Goal: Information Seeking & Learning: Learn about a topic

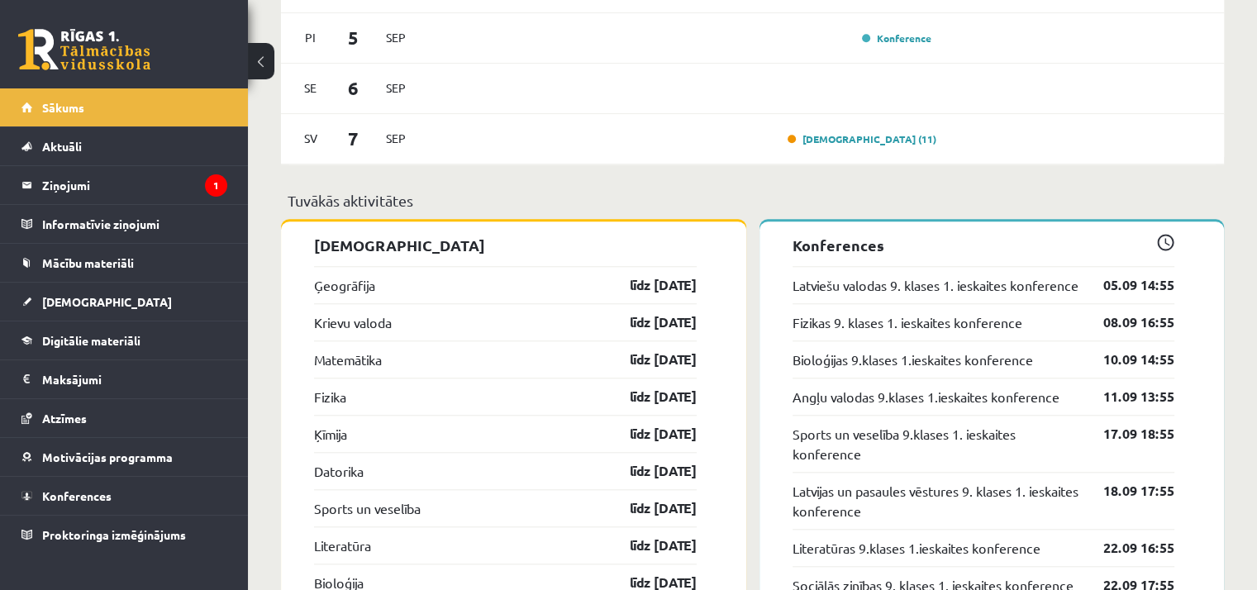
scroll to position [1405, 0]
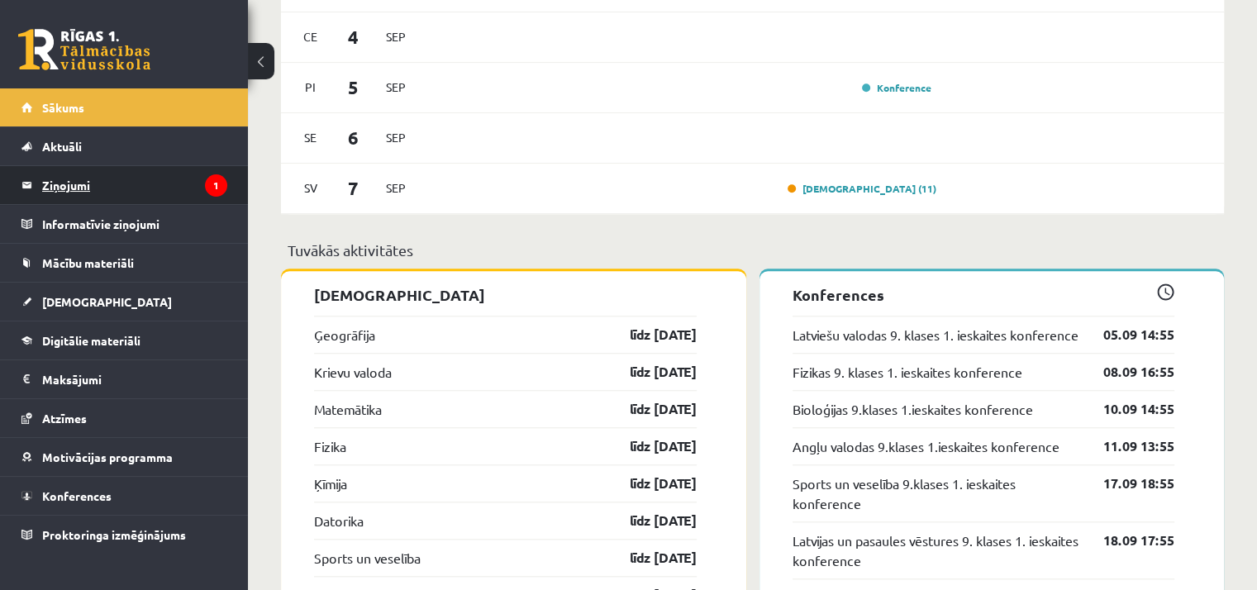
click at [182, 184] on legend "Ziņojumi 1" at bounding box center [134, 185] width 185 height 38
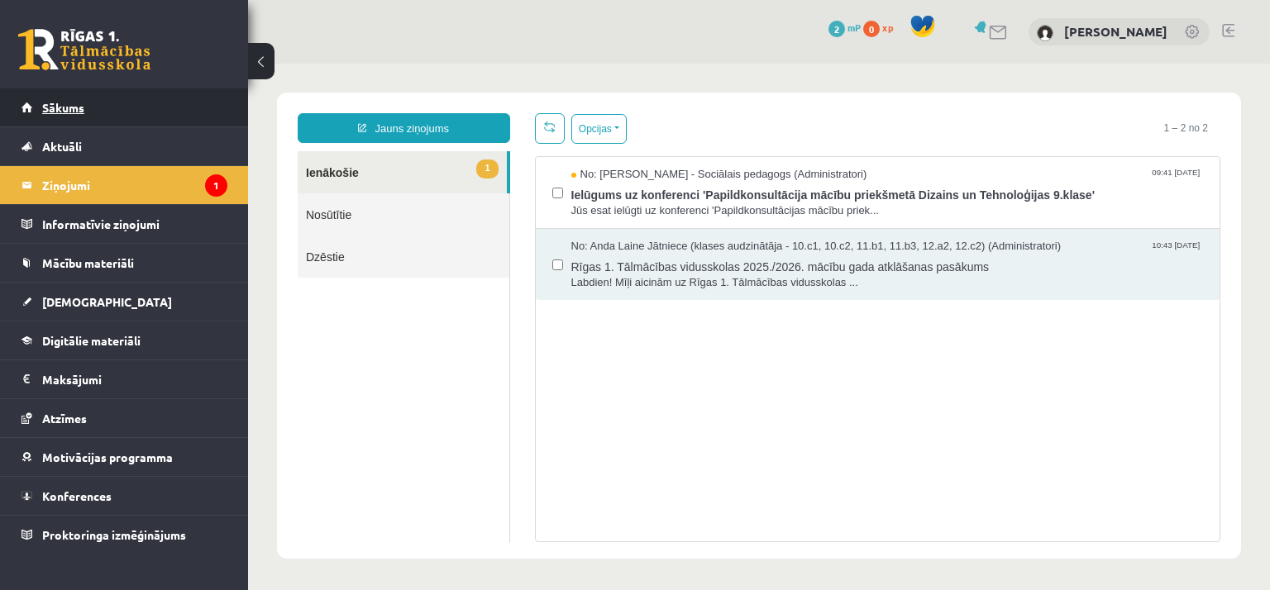
click at [68, 111] on span "Sākums" at bounding box center [63, 107] width 42 height 15
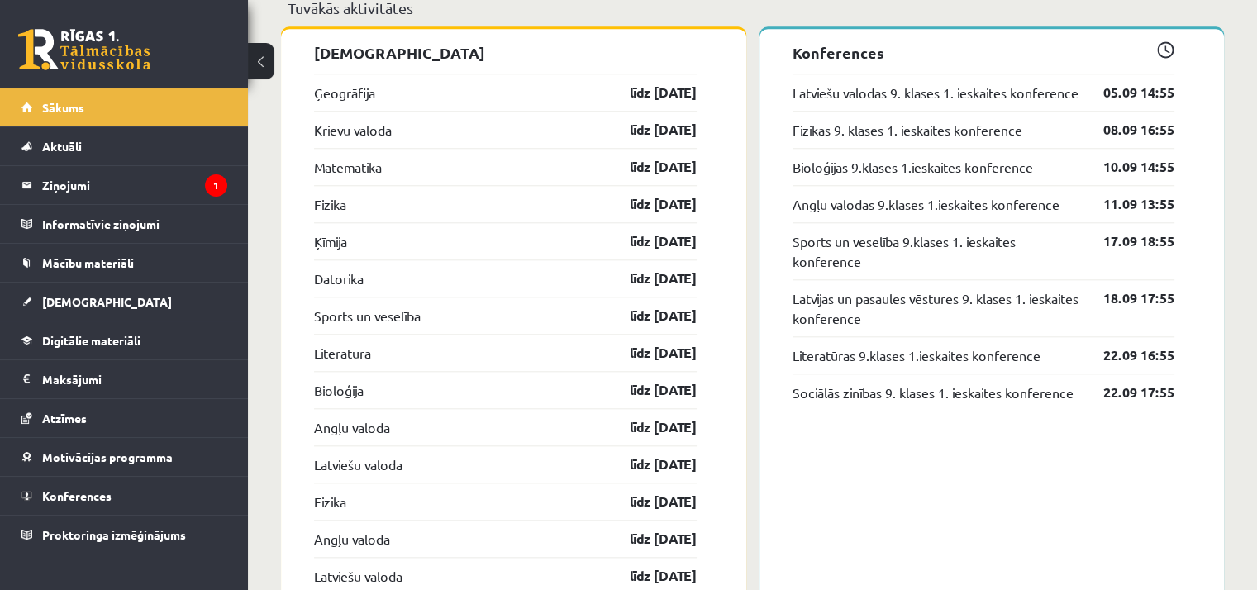
scroll to position [1653, 0]
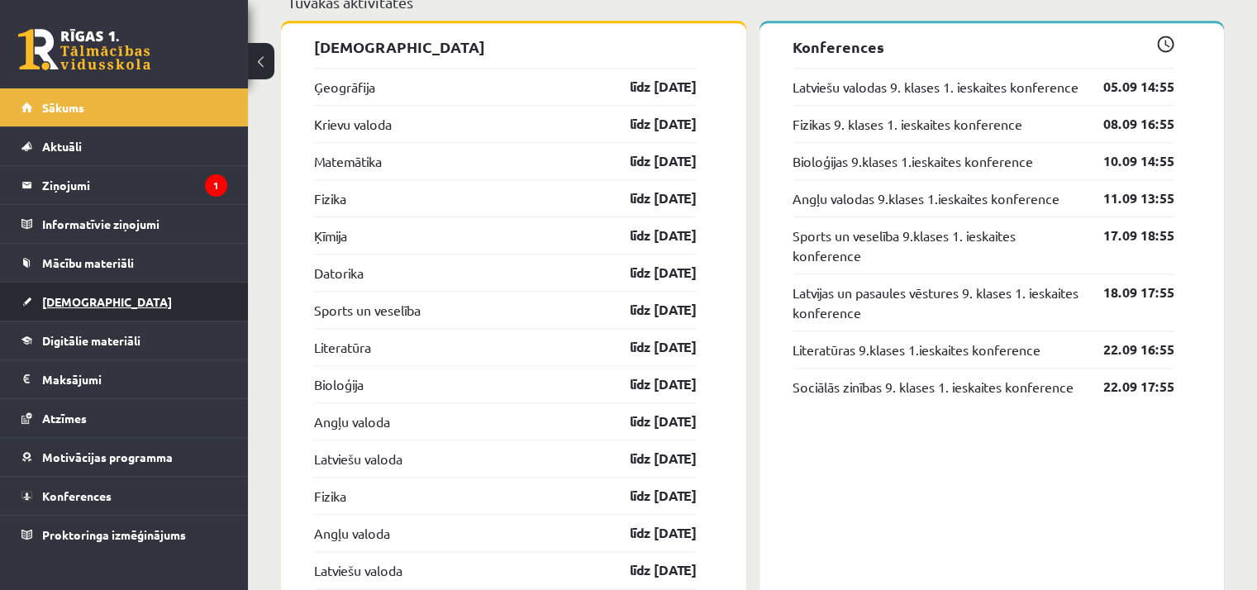
click at [96, 297] on link "[DEMOGRAPHIC_DATA]" at bounding box center [124, 302] width 206 height 38
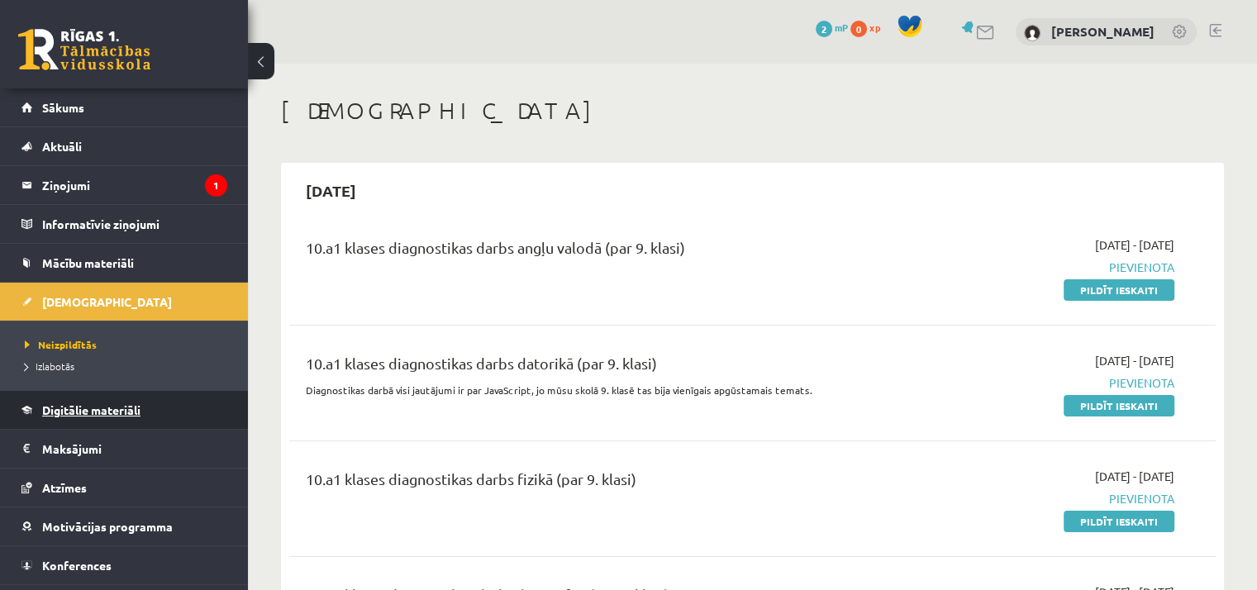
click at [76, 416] on link "Digitālie materiāli" at bounding box center [124, 410] width 206 height 38
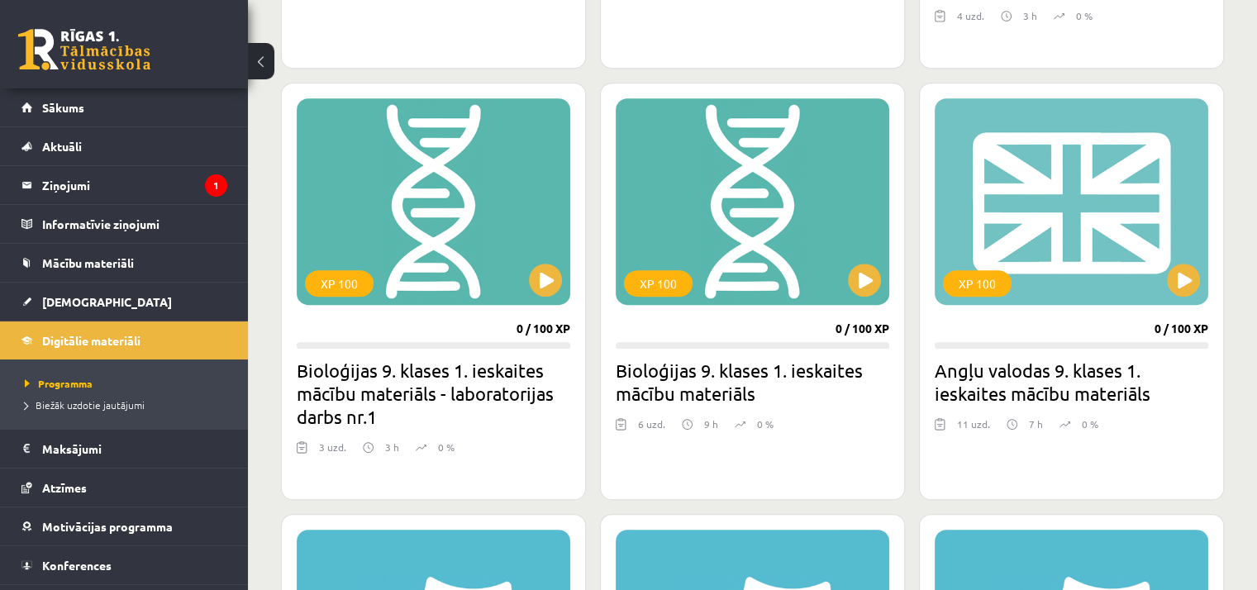
scroll to position [827, 0]
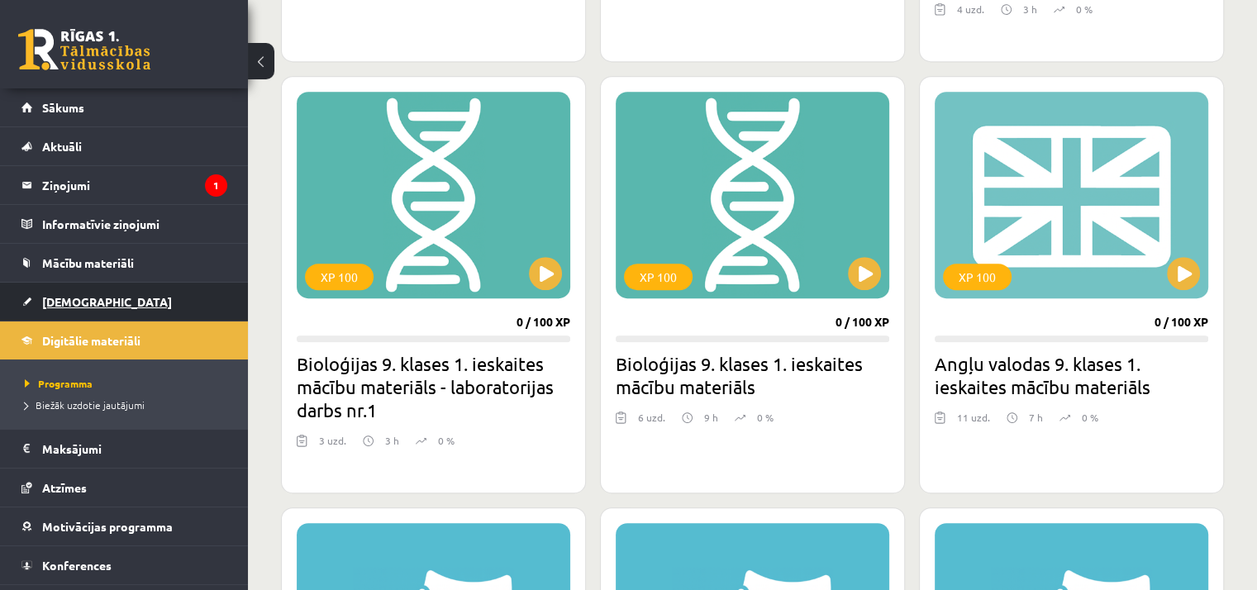
click at [86, 300] on span "[DEMOGRAPHIC_DATA]" at bounding box center [107, 301] width 130 height 15
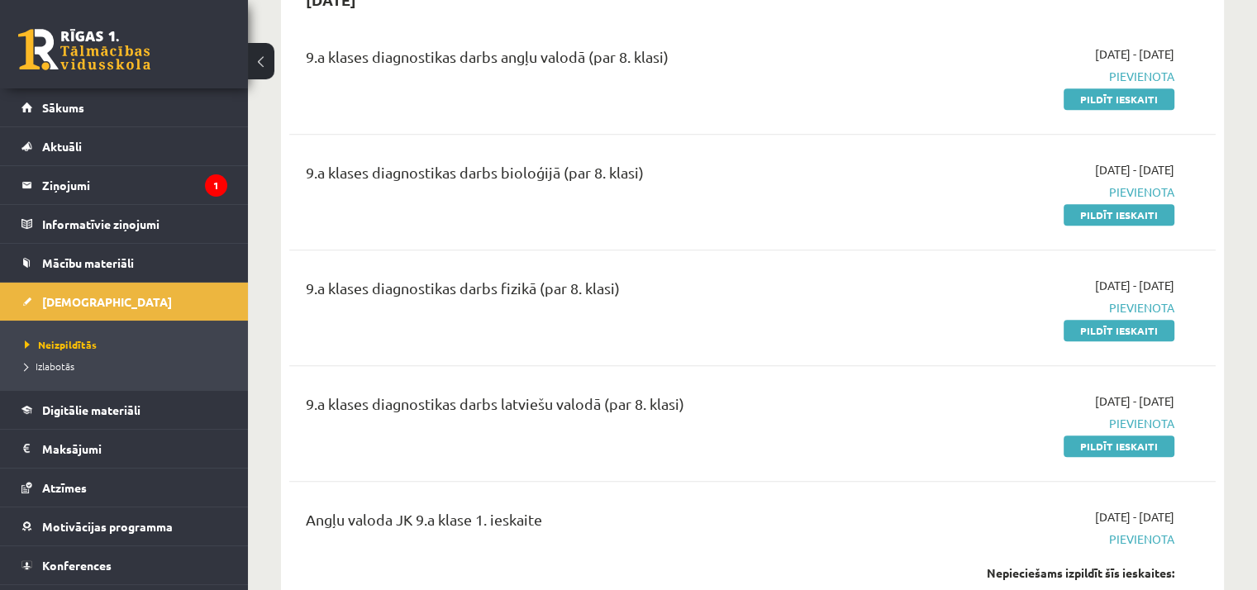
scroll to position [1571, 0]
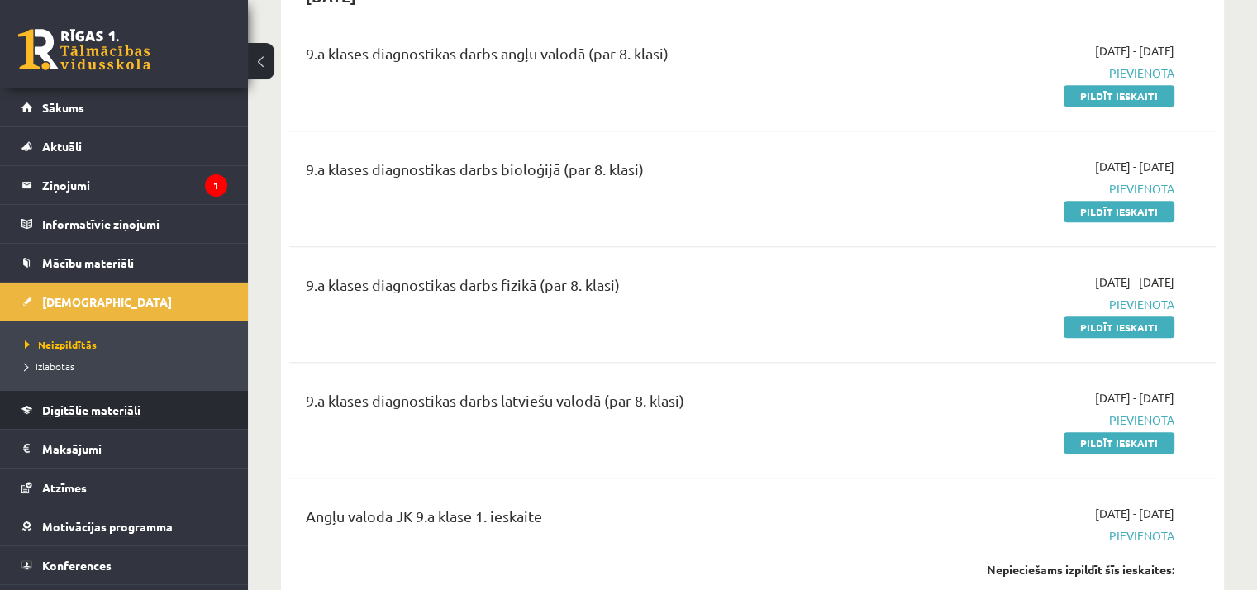
click at [98, 411] on span "Digitālie materiāli" at bounding box center [91, 410] width 98 height 15
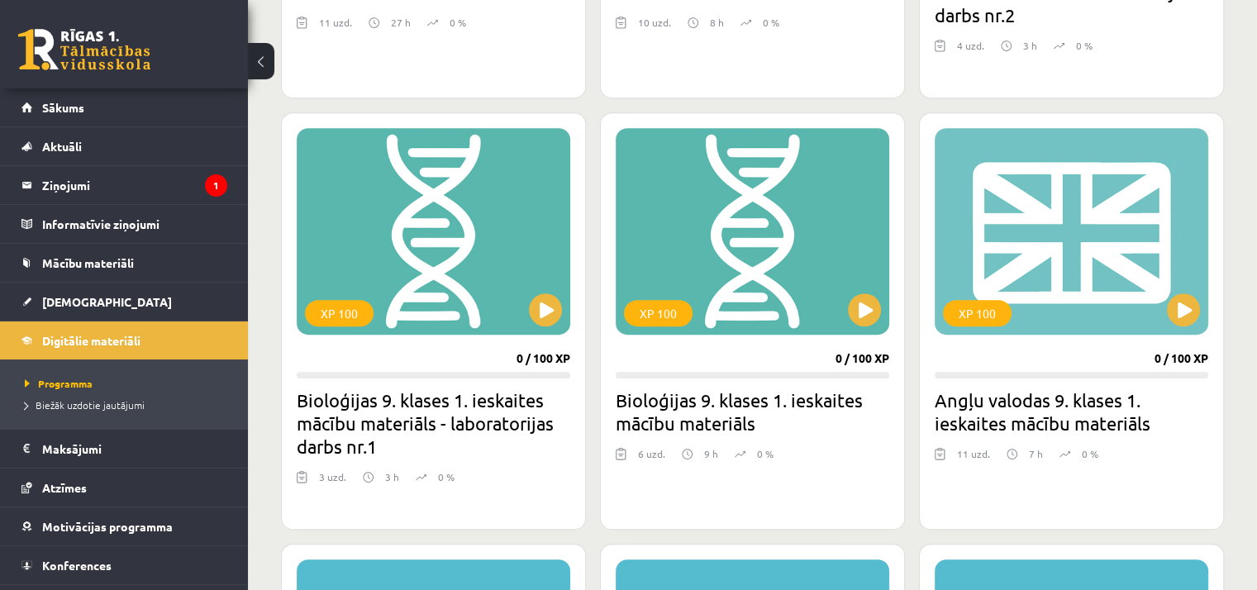
scroll to position [796, 0]
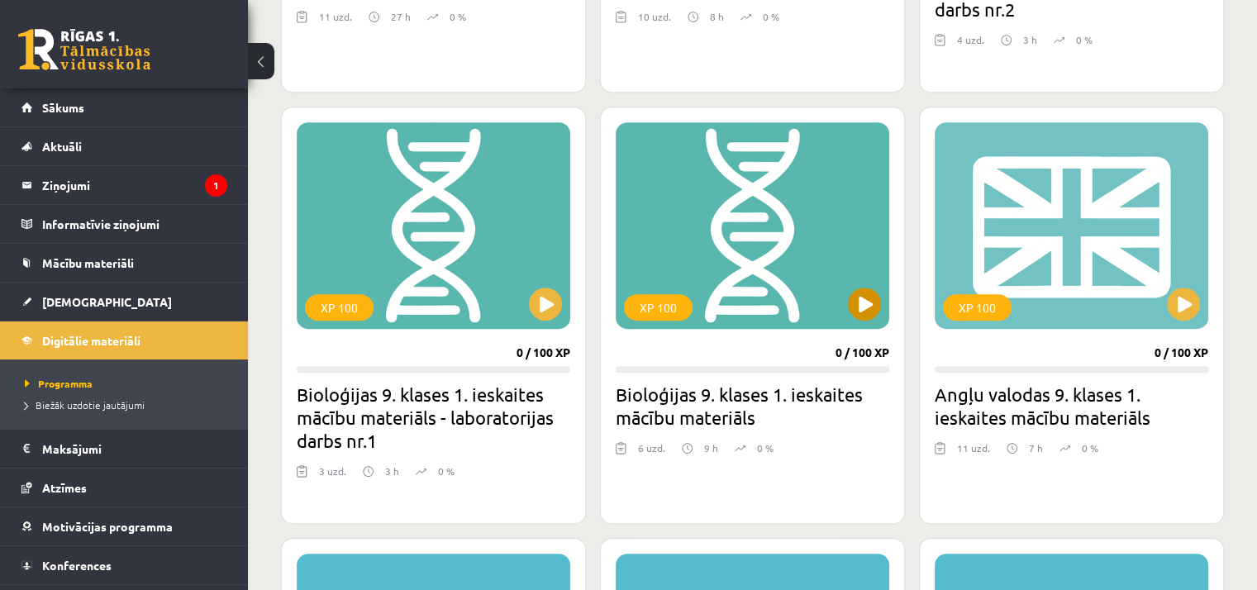
click at [751, 304] on div "XP 100" at bounding box center [753, 225] width 274 height 207
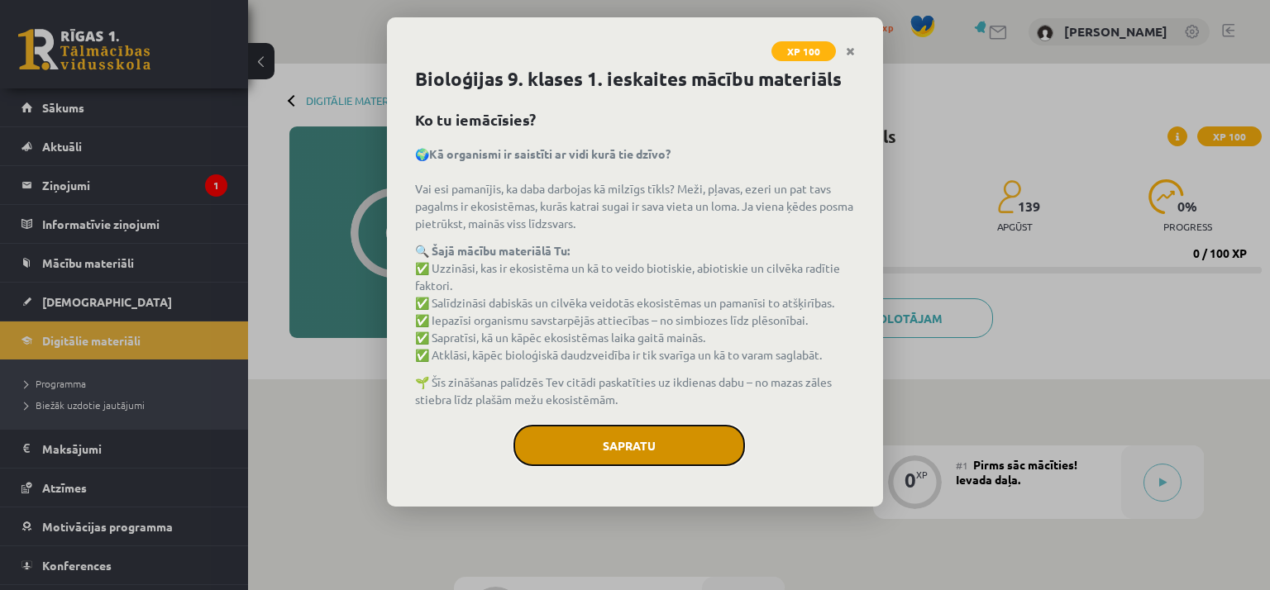
click at [648, 437] on button "Sapratu" at bounding box center [628, 445] width 231 height 41
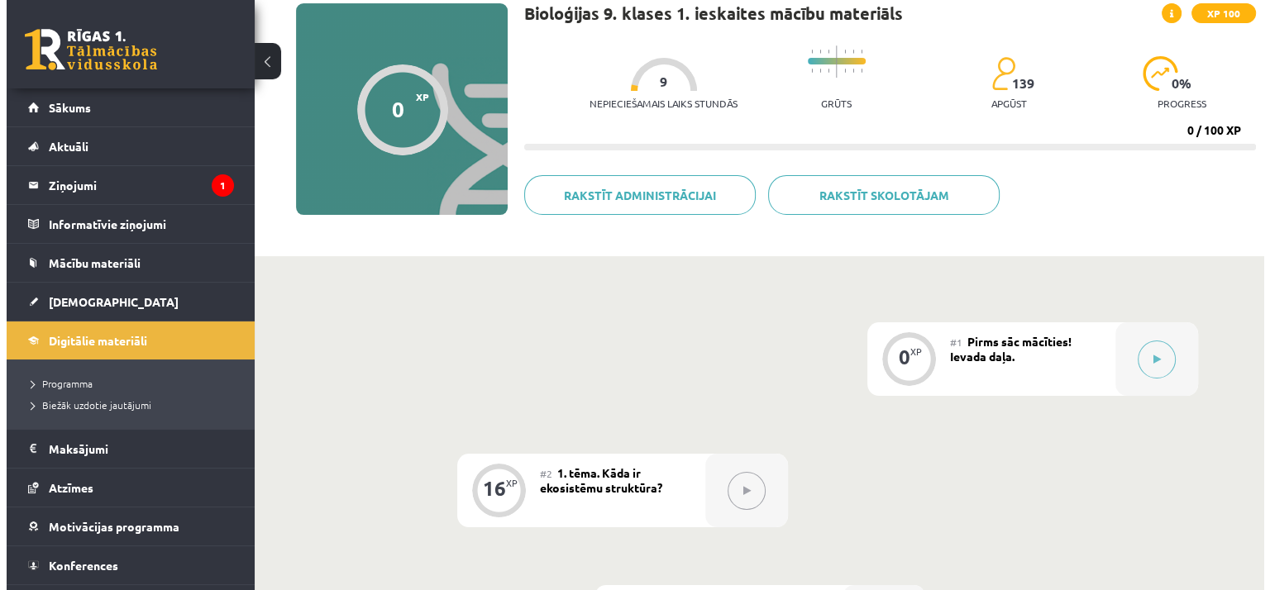
scroll to position [49, 0]
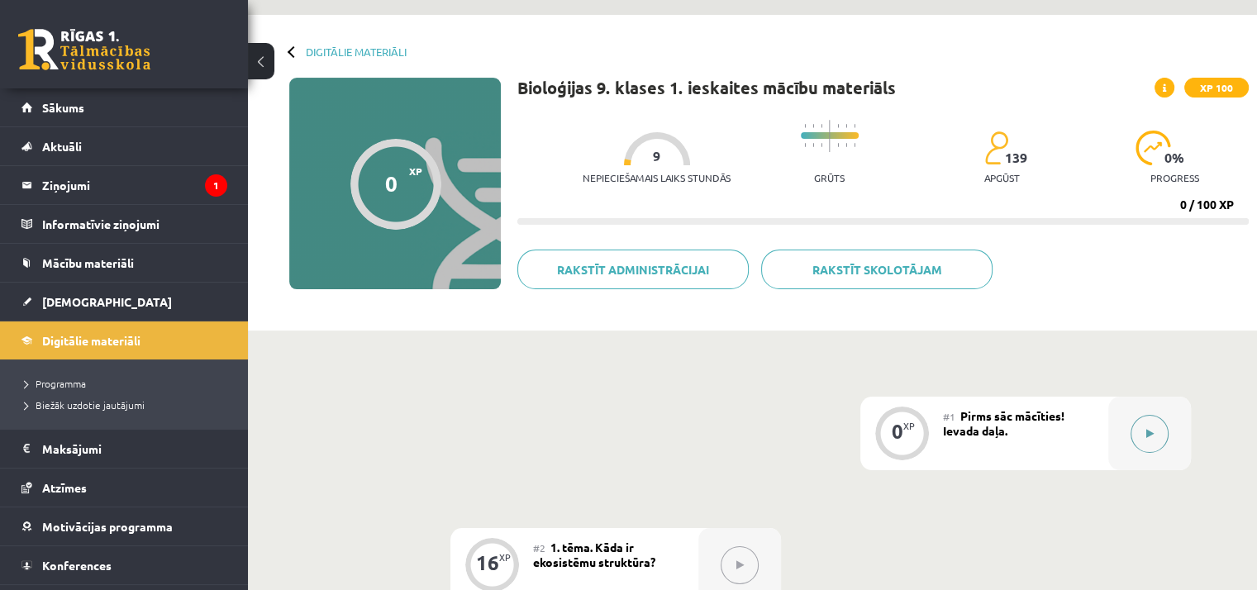
click at [1142, 435] on button at bounding box center [1150, 434] width 38 height 38
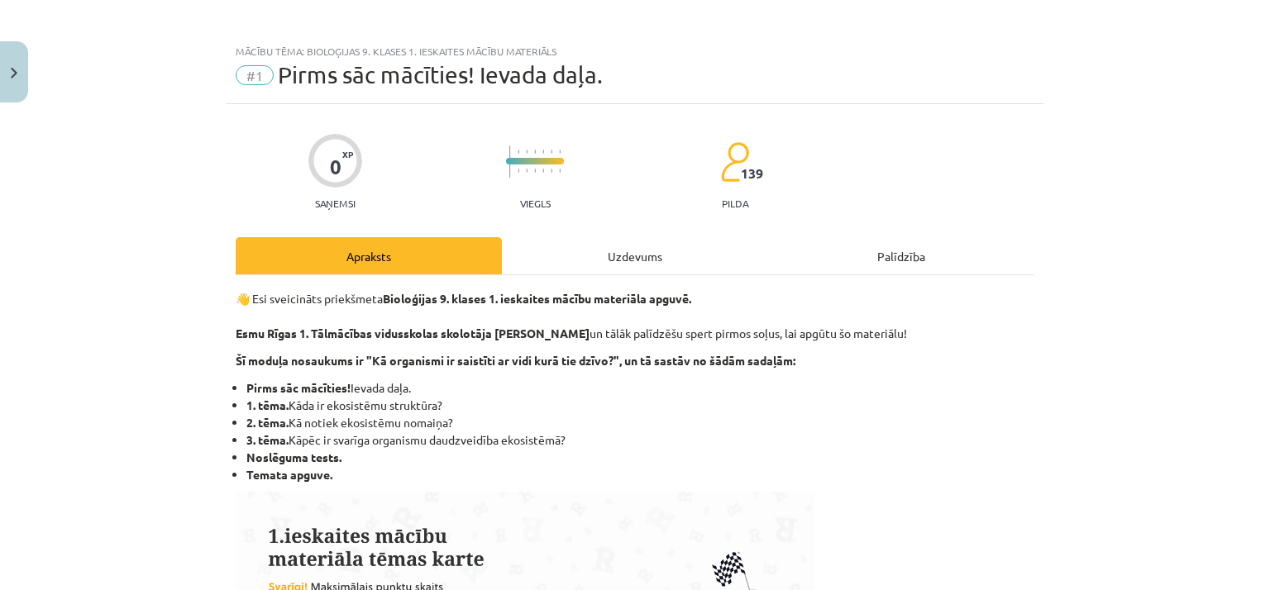
scroll to position [0, 0]
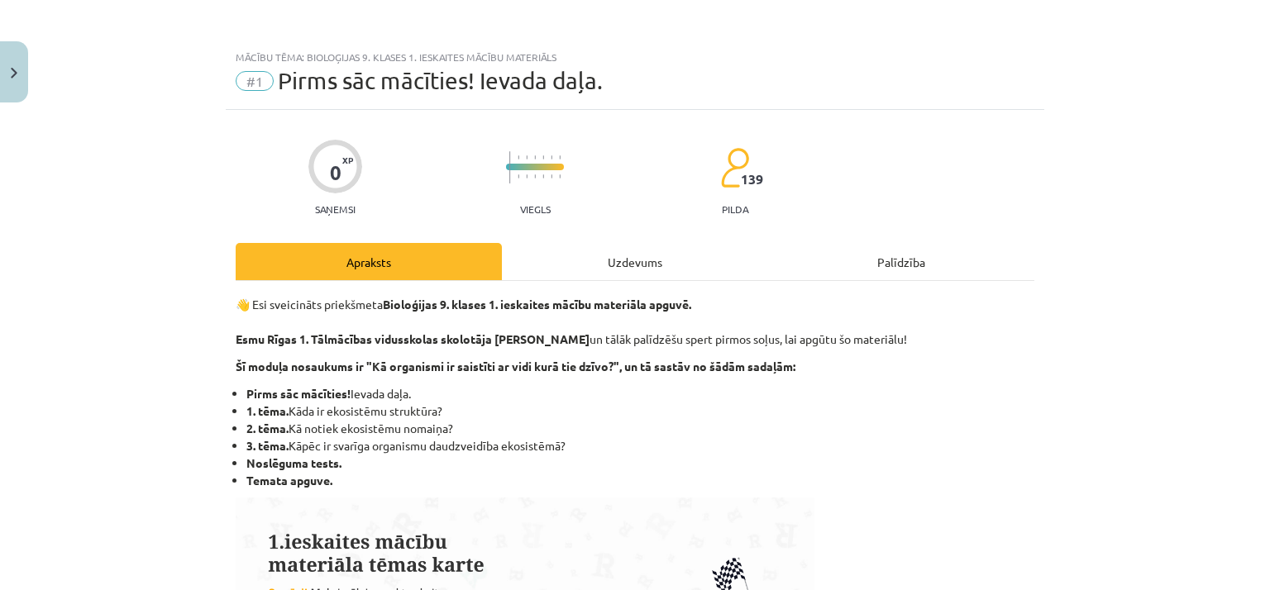
click at [633, 265] on div "Uzdevums" at bounding box center [635, 261] width 266 height 37
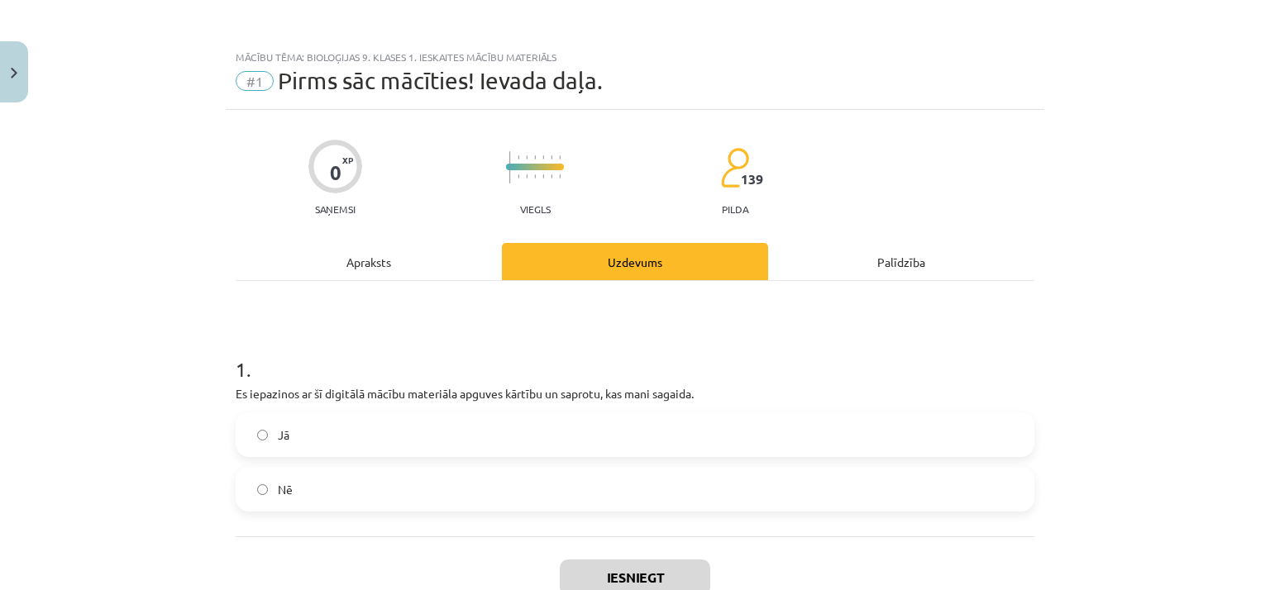
scroll to position [41, 0]
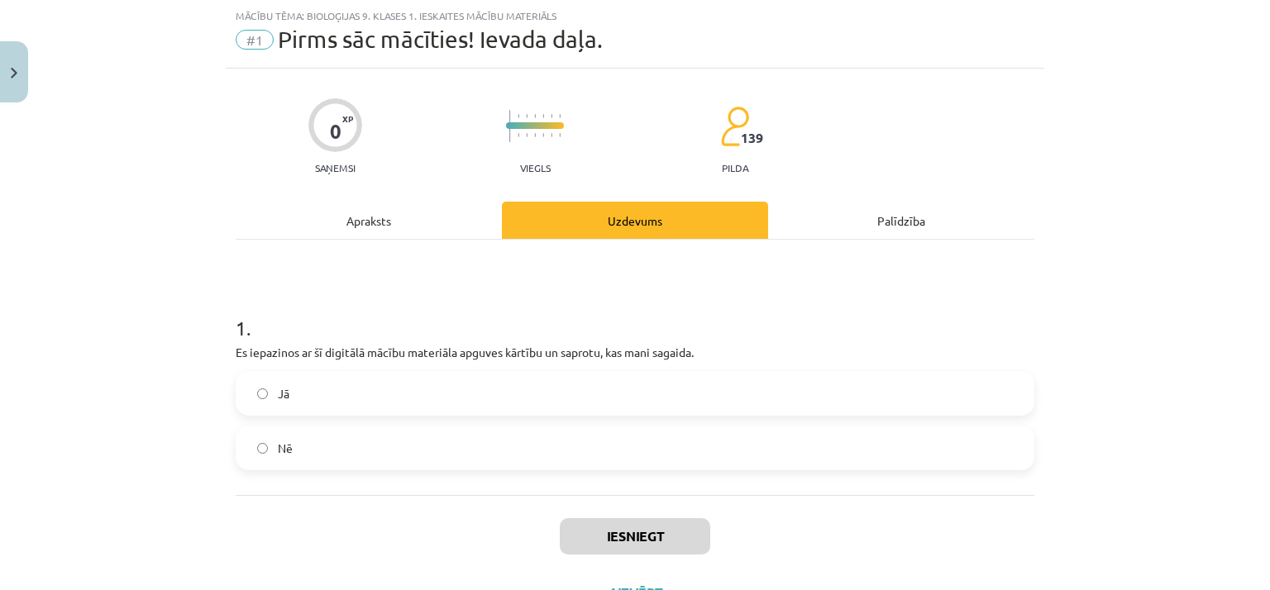
click at [388, 222] on div "Apraksts" at bounding box center [369, 220] width 266 height 37
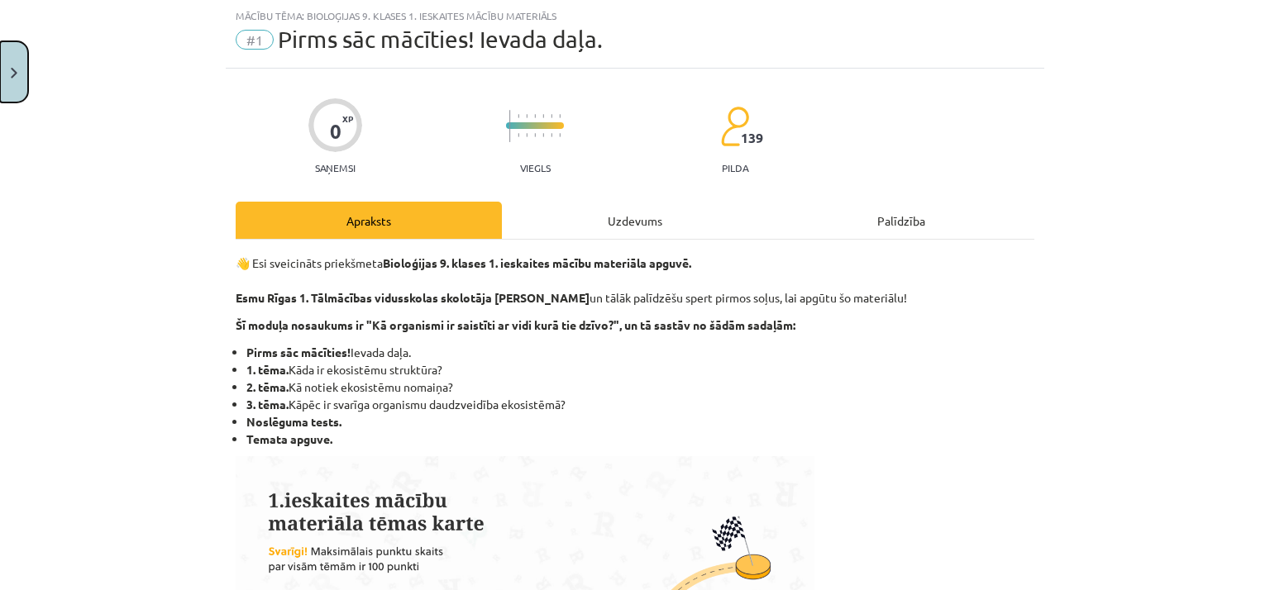
click at [3, 80] on button "Close" at bounding box center [14, 71] width 28 height 61
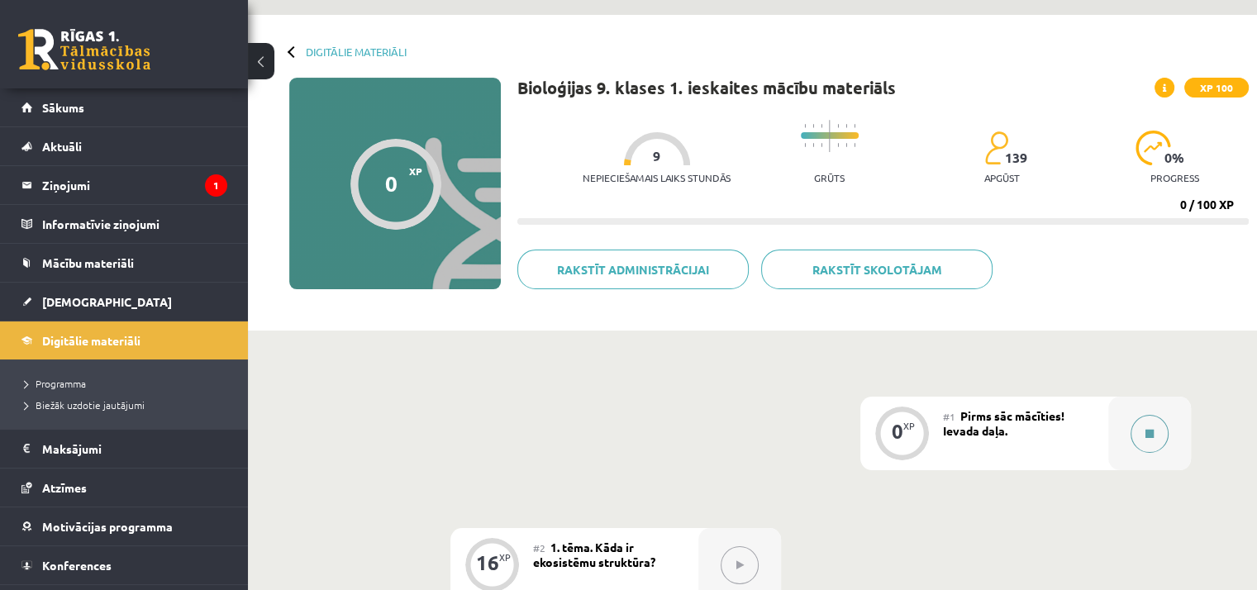
click at [1146, 429] on icon at bounding box center [1150, 434] width 8 height 10
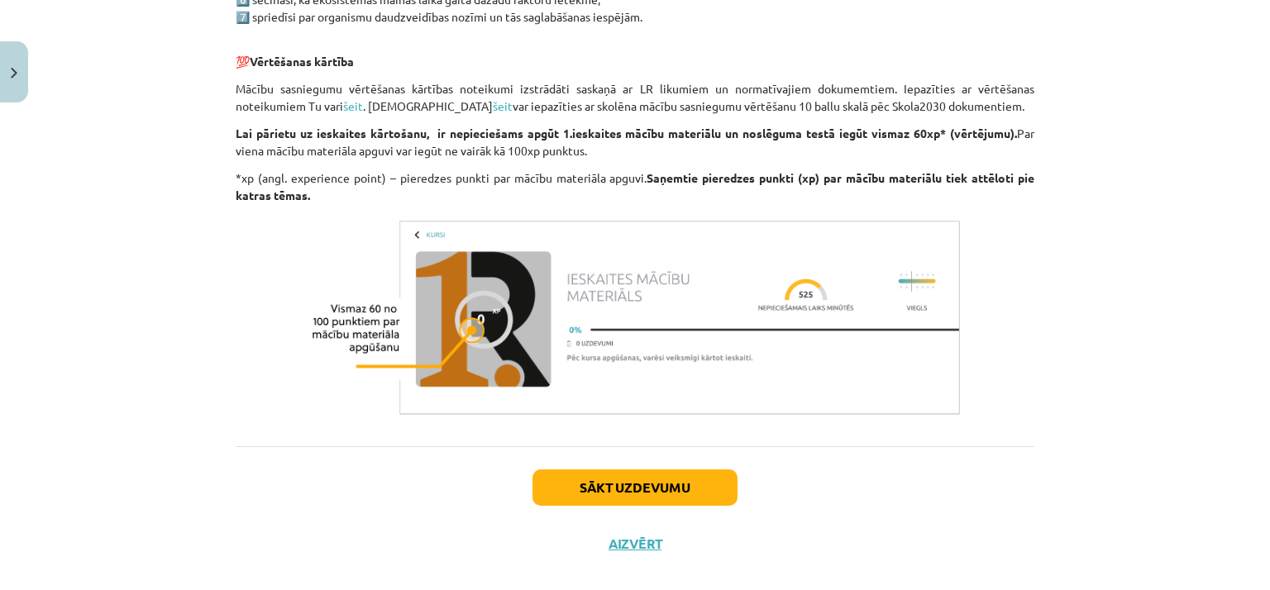
scroll to position [1006, 0]
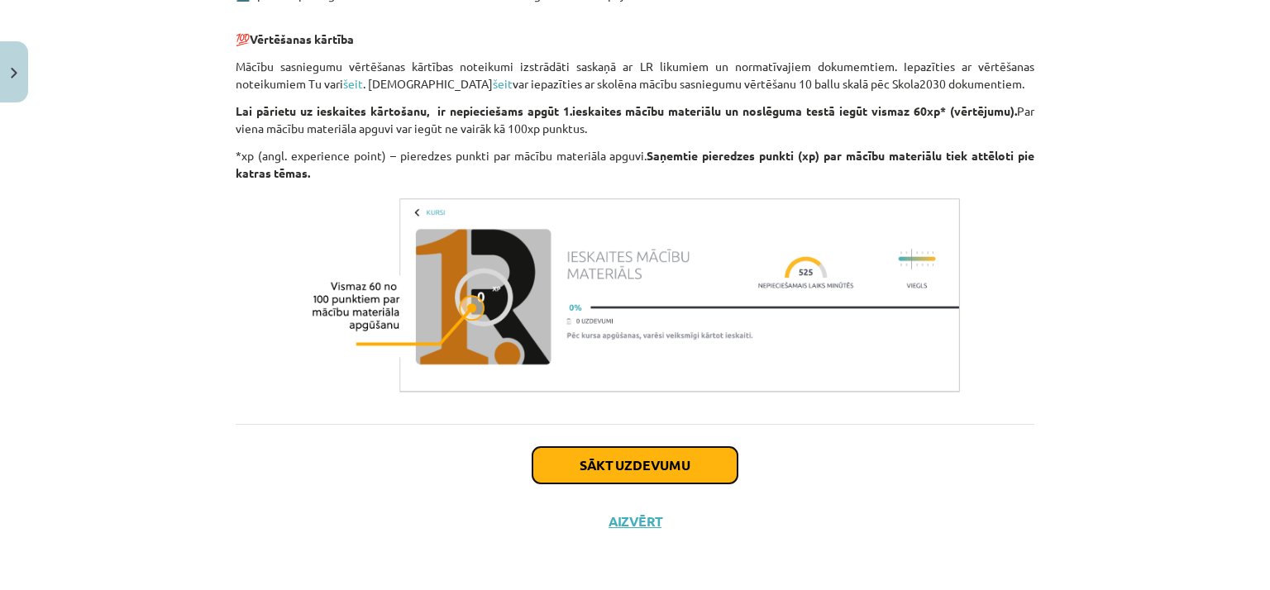
click at [635, 464] on button "Sākt uzdevumu" at bounding box center [634, 465] width 205 height 36
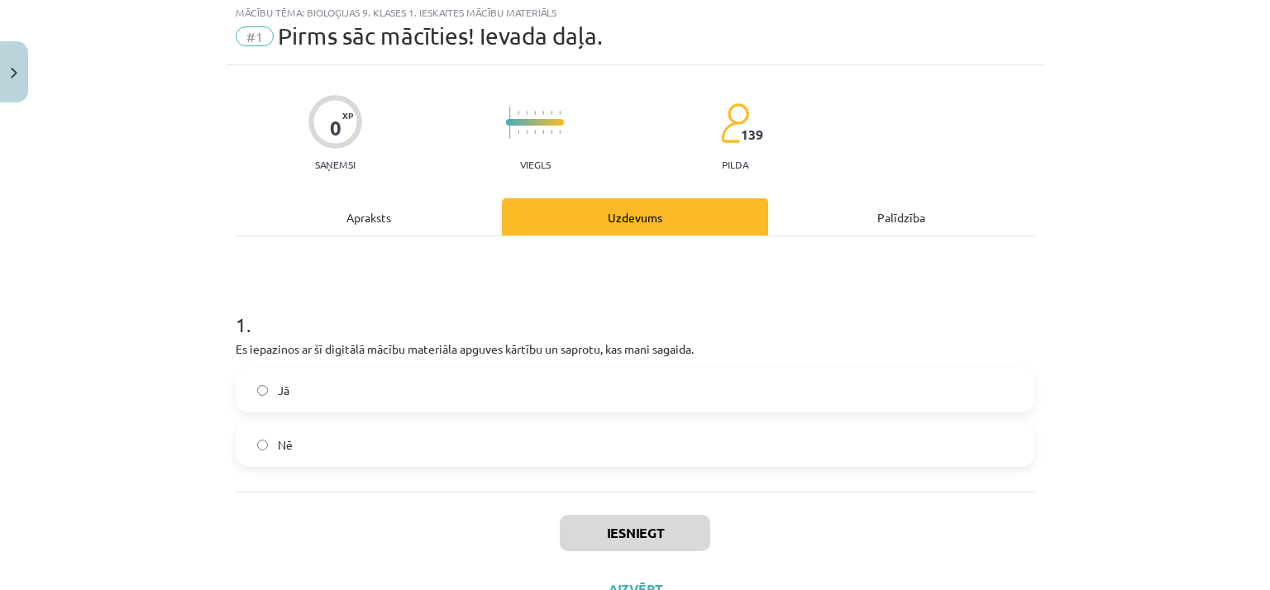
scroll to position [41, 0]
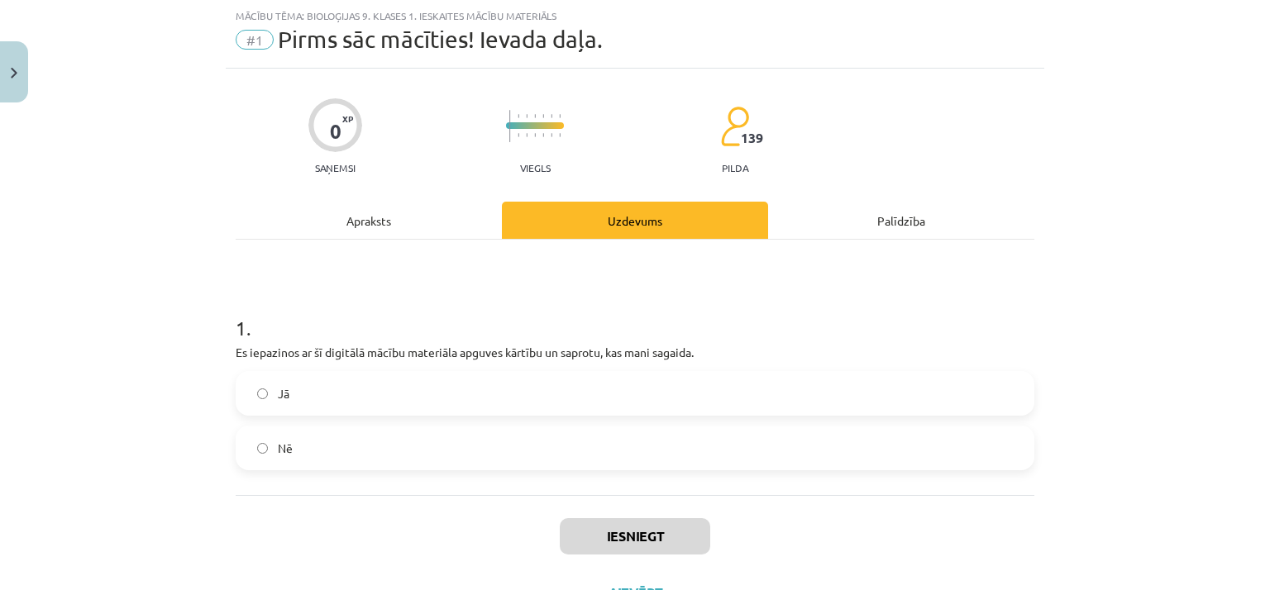
click at [319, 393] on label "Jā" at bounding box center [634, 393] width 795 height 41
click at [608, 541] on button "Iesniegt" at bounding box center [635, 536] width 150 height 36
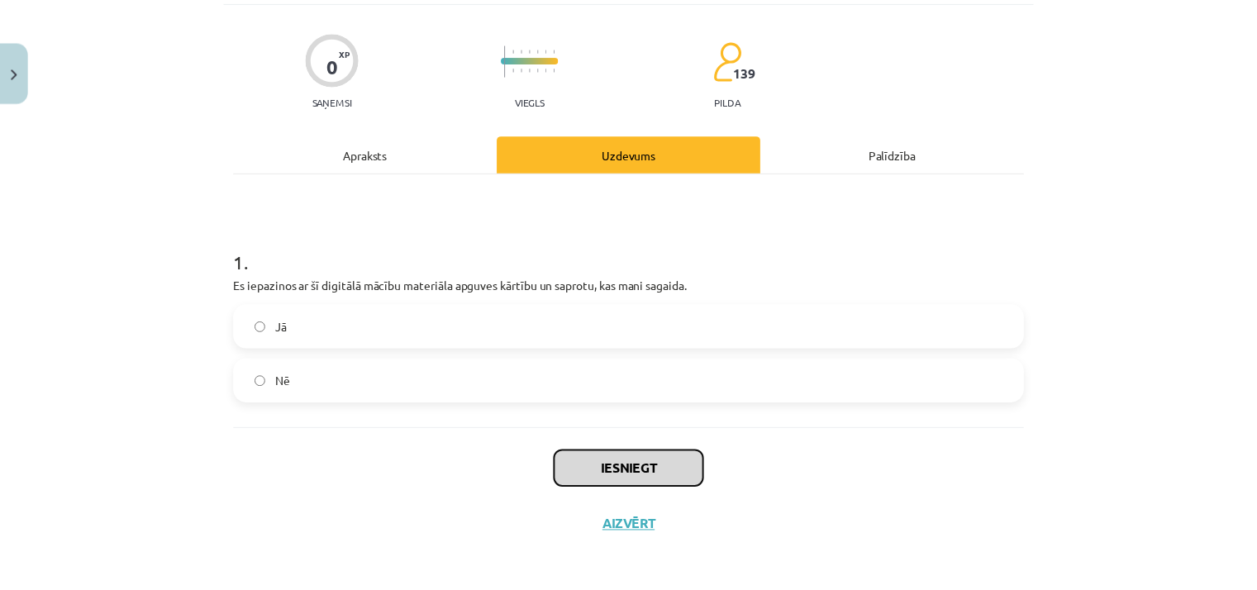
scroll to position [112, 0]
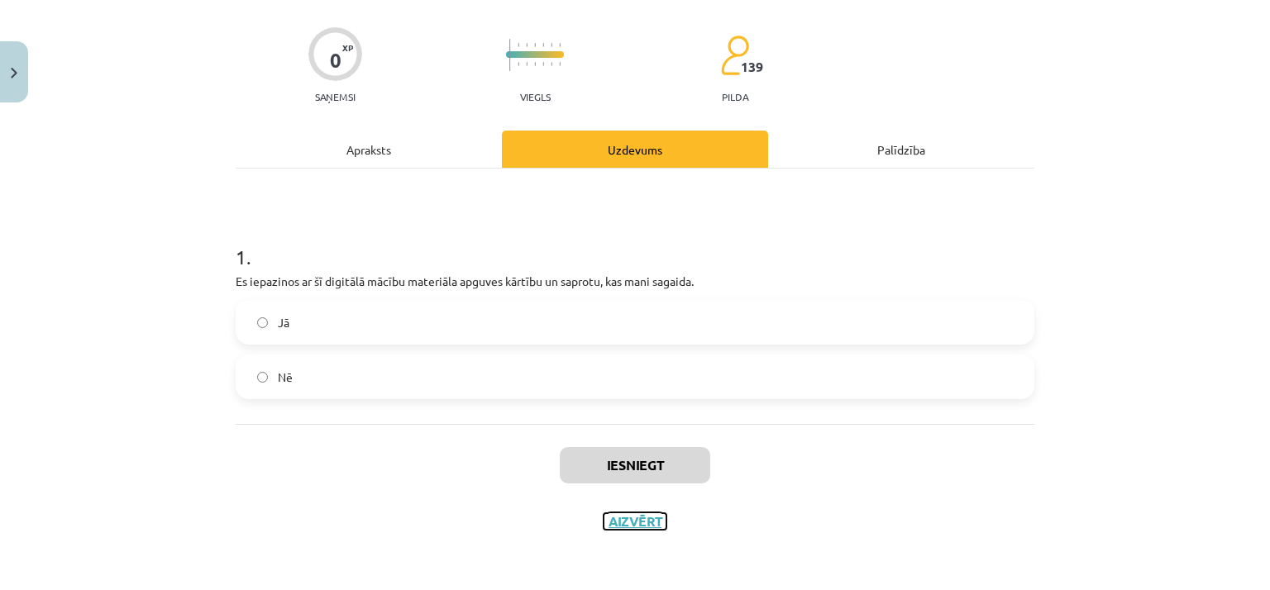
click at [618, 528] on button "Aizvērt" at bounding box center [635, 521] width 63 height 17
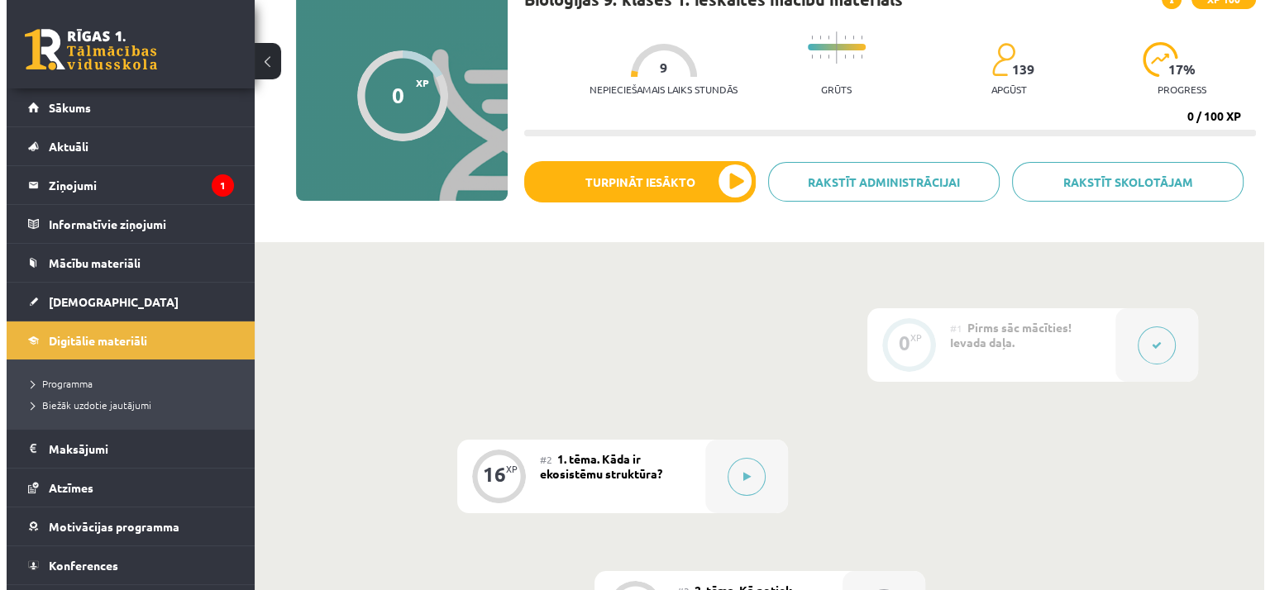
scroll to position [131, 0]
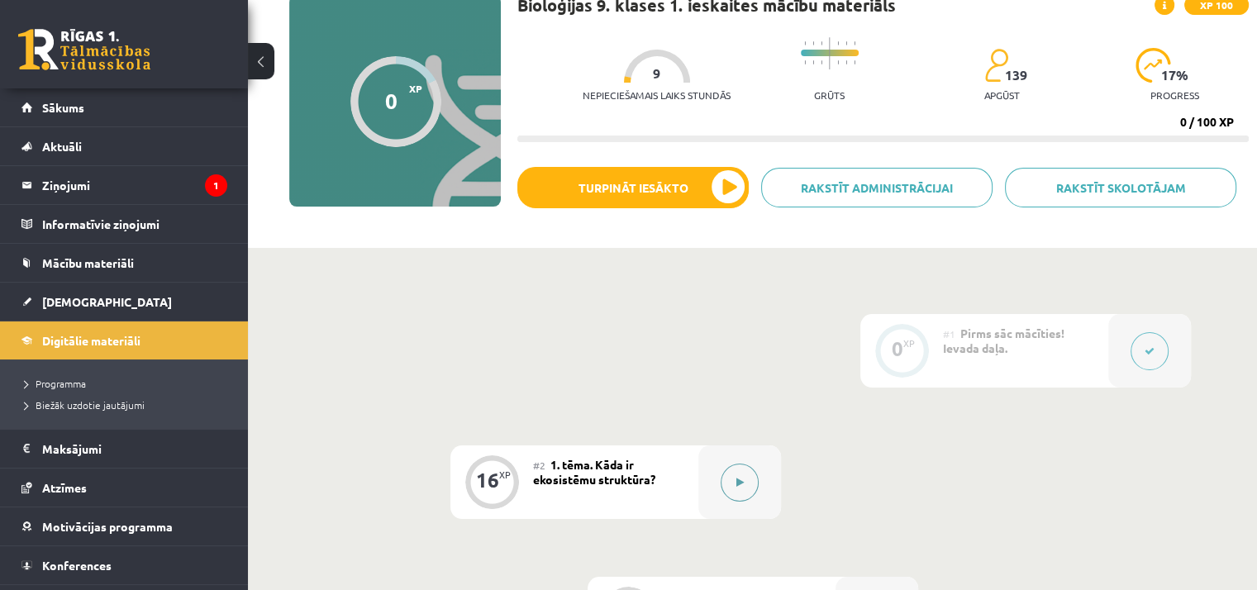
click at [731, 477] on button at bounding box center [740, 483] width 38 height 38
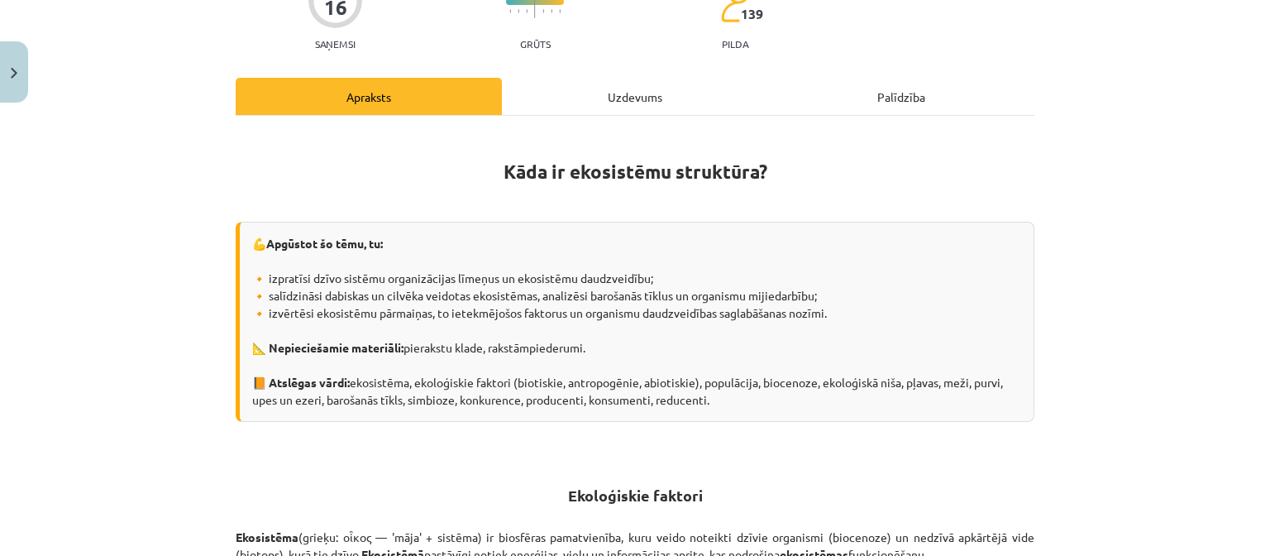
scroll to position [0, 0]
drag, startPoint x: 265, startPoint y: 242, endPoint x: 348, endPoint y: 236, distance: 83.8
click at [348, 236] on strong "Apgūstot šo tēmu, tu:" at bounding box center [324, 243] width 117 height 15
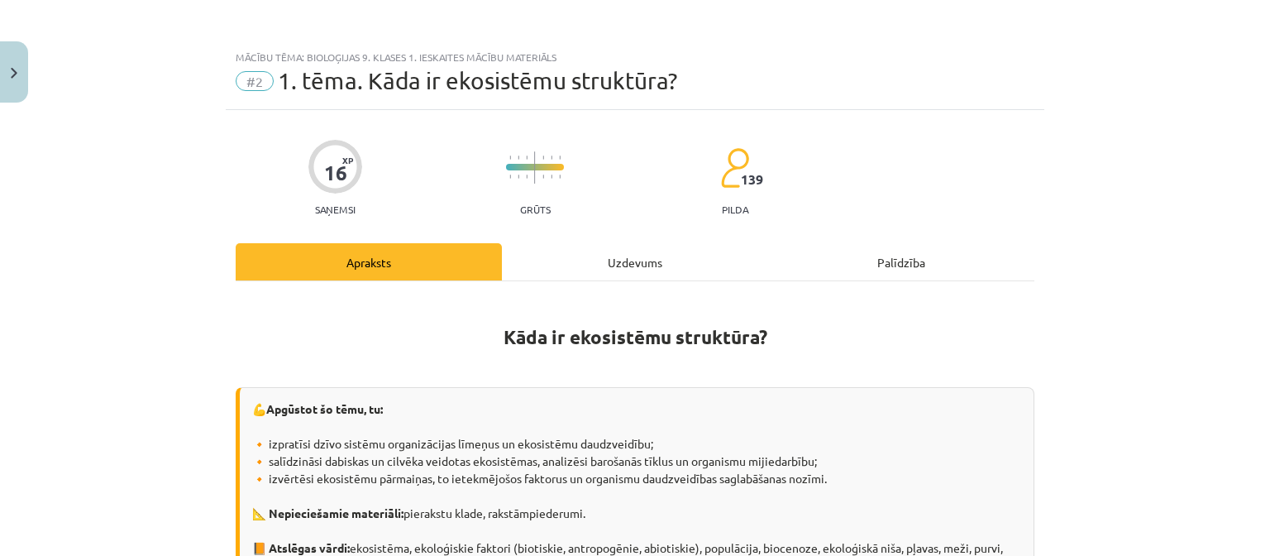
click at [1145, 59] on div "Mācību tēma: Bioloģijas 9. klases 1. ieskaites mācību materiāls #2 1. tēma. Kād…" at bounding box center [635, 278] width 1270 height 556
